Goal: Navigation & Orientation: Understand site structure

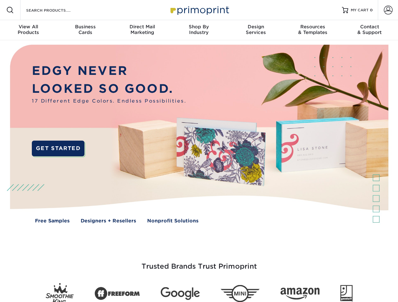
click at [199, 151] on img at bounding box center [199, 138] width 394 height 197
click at [10, 10] on span at bounding box center [10, 10] width 8 height 8
click at [388, 10] on span at bounding box center [388, 10] width 9 height 9
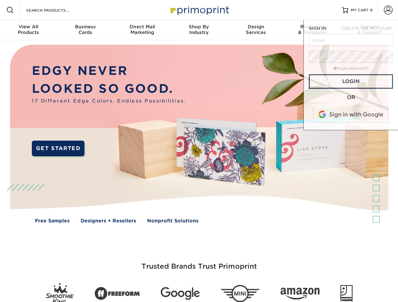
click at [28, 30] on div "View All Products" at bounding box center [28, 29] width 57 height 11
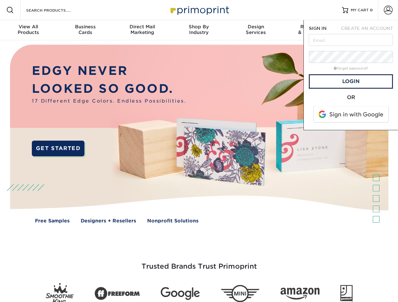
click at [85, 30] on div "Business Cards" at bounding box center [85, 29] width 57 height 11
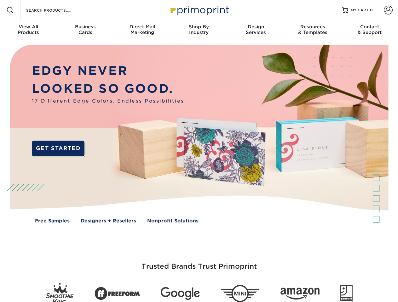
click at [142, 30] on div "Direct Mail Marketing" at bounding box center [142, 29] width 57 height 11
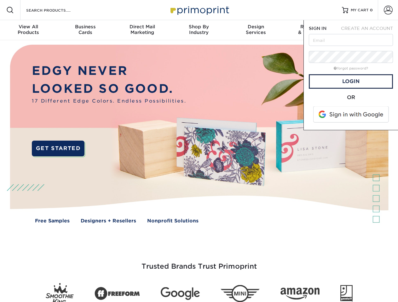
click at [199, 30] on div "Shop By Industry" at bounding box center [198, 29] width 57 height 11
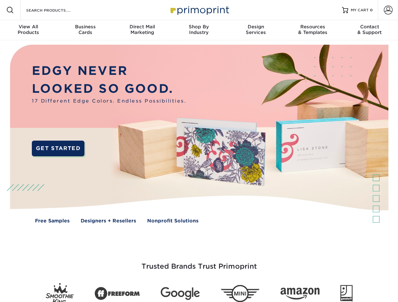
click at [256, 30] on div "Design Services" at bounding box center [255, 29] width 57 height 11
click at [313, 30] on div "Resources & Templates" at bounding box center [312, 29] width 57 height 11
click at [370, 30] on div "Contact & Support" at bounding box center [369, 29] width 57 height 11
